Goal: Task Accomplishment & Management: Manage account settings

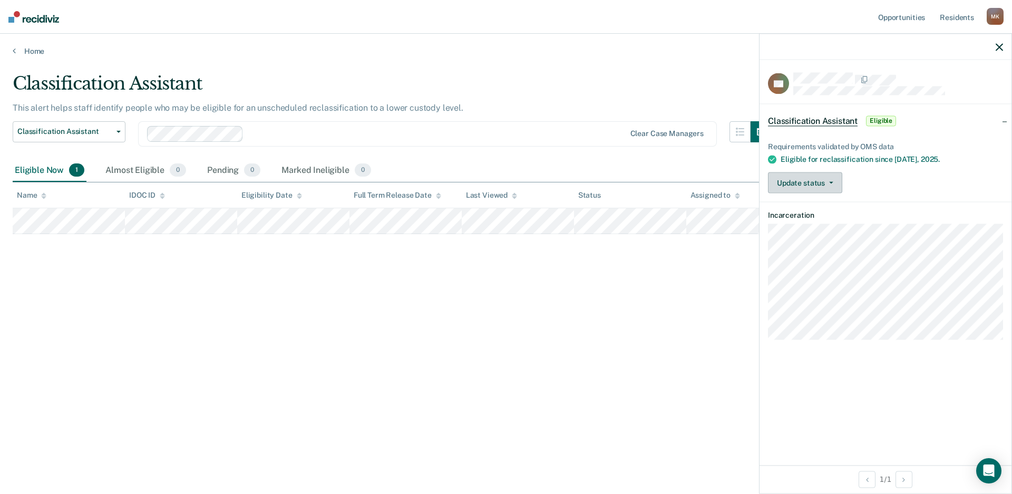
click at [785, 180] on button "Update status" at bounding box center [805, 182] width 74 height 21
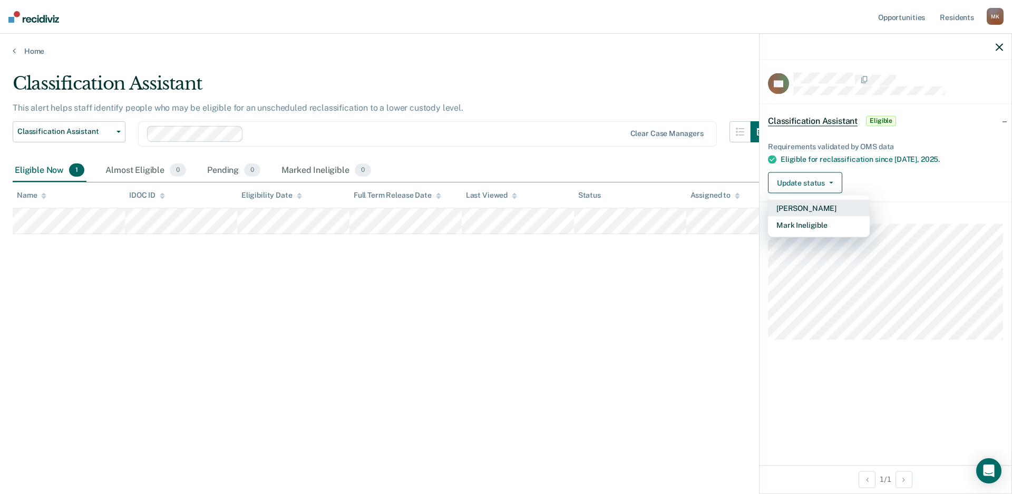
click at [805, 209] on button "[PERSON_NAME]" at bounding box center [819, 208] width 102 height 17
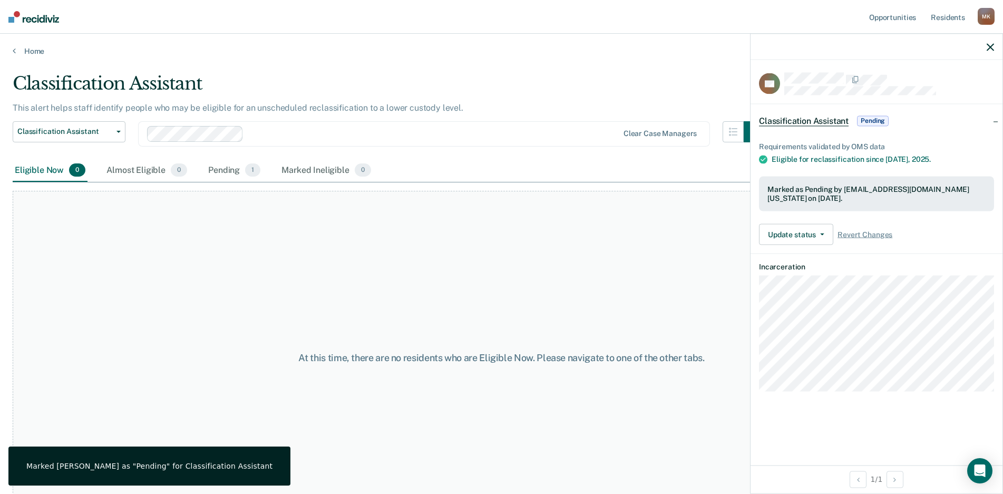
click at [506, 265] on div "At this time, there are no residents who are Eligible Now. Please navigate to o…" at bounding box center [502, 358] width 978 height 334
